Goal: Download file/media

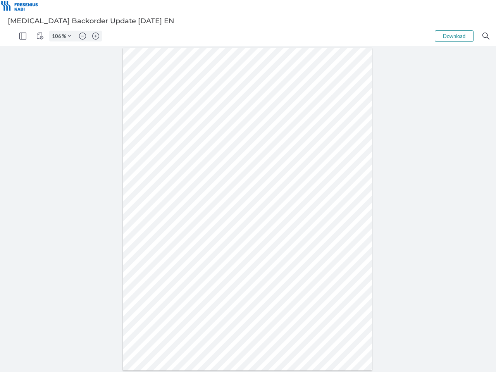
click at [23, 36] on img "Panel" at bounding box center [22, 36] width 7 height 7
click at [40, 36] on img "View Controls" at bounding box center [39, 36] width 7 height 7
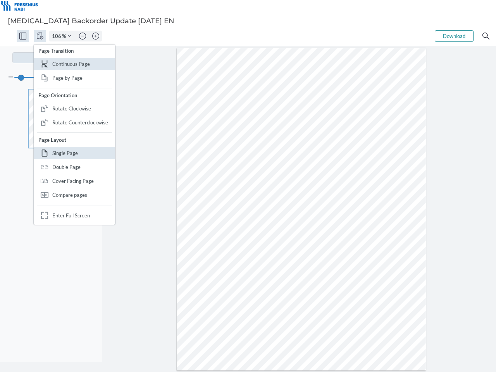
click at [58, 36] on input "106" at bounding box center [56, 36] width 12 height 7
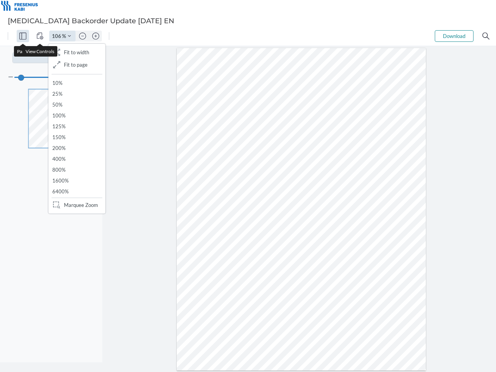
click at [69, 36] on img "Zoom Controls" at bounding box center [69, 36] width 3 height 3
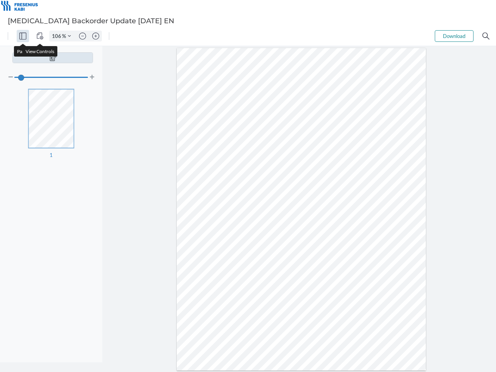
click at [83, 36] on img "Zoom out" at bounding box center [82, 36] width 7 height 7
click at [96, 36] on img "Zoom in" at bounding box center [95, 36] width 7 height 7
type input "106"
click at [454, 36] on button "Download" at bounding box center [454, 36] width 39 height 12
click at [486, 36] on img "Search" at bounding box center [486, 36] width 7 height 7
